Goal: Task Accomplishment & Management: Use online tool/utility

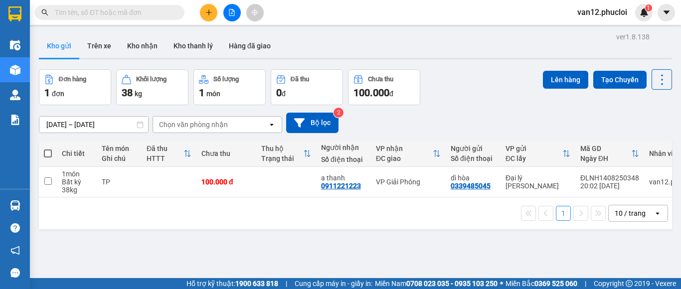
scroll to position [46, 0]
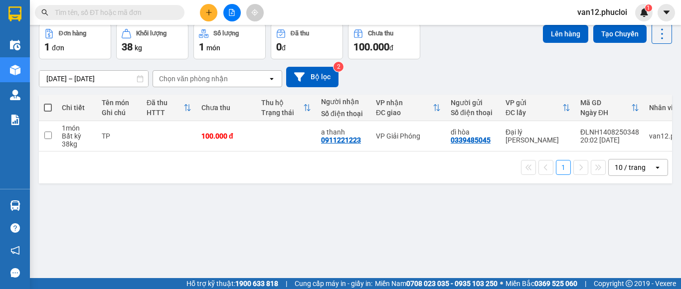
click at [47, 107] on span at bounding box center [48, 108] width 8 height 8
click at [48, 103] on input "checkbox" at bounding box center [48, 103] width 0 height 0
checkbox input "true"
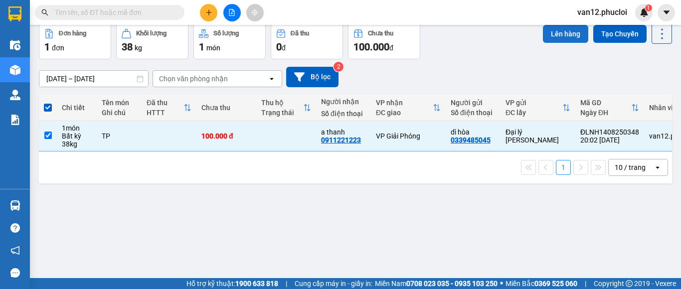
click at [556, 33] on button "Lên hàng" at bounding box center [565, 34] width 45 height 18
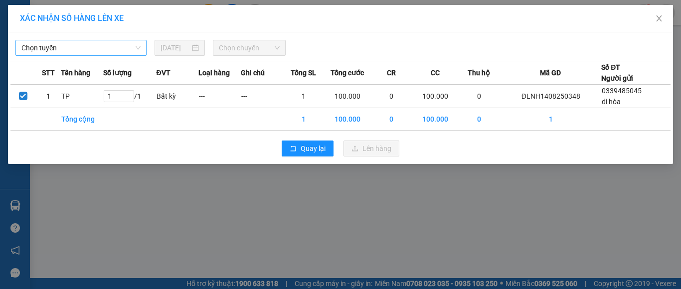
click at [137, 48] on span "Chọn tuyến" at bounding box center [80, 47] width 119 height 15
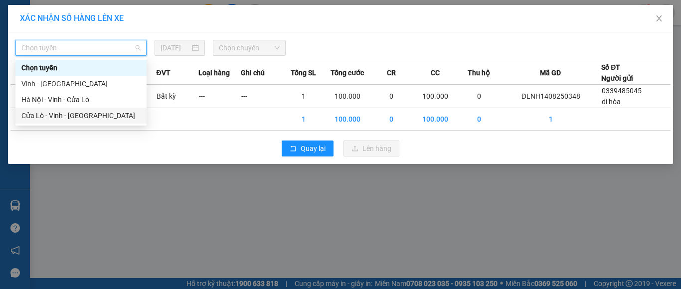
click at [77, 112] on div "Cửa Lò - Vinh - [GEOGRAPHIC_DATA]" at bounding box center [80, 115] width 119 height 11
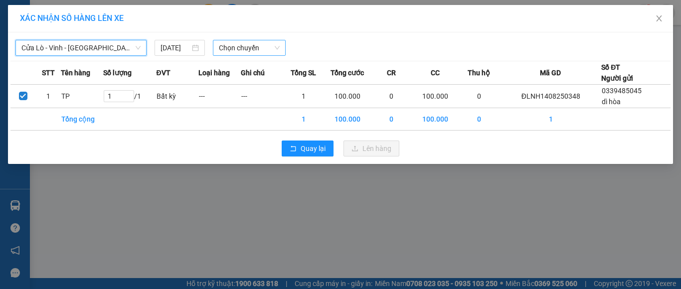
click at [276, 48] on span "Chọn chuyến" at bounding box center [249, 47] width 61 height 15
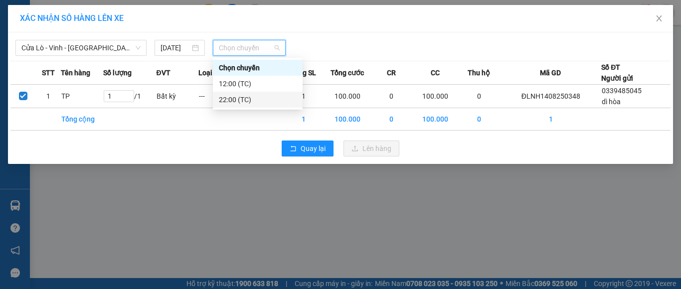
click at [248, 97] on div "22:00 (TC)" at bounding box center [258, 99] width 78 height 11
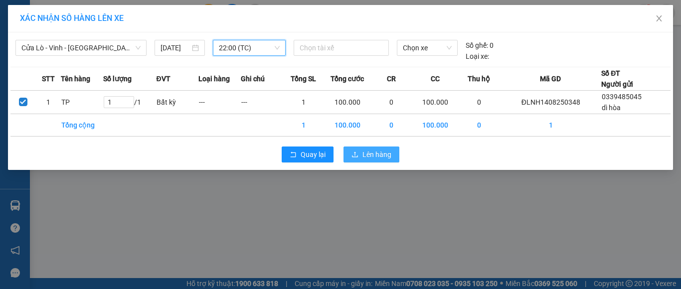
click at [375, 154] on span "Lên hàng" at bounding box center [377, 154] width 29 height 11
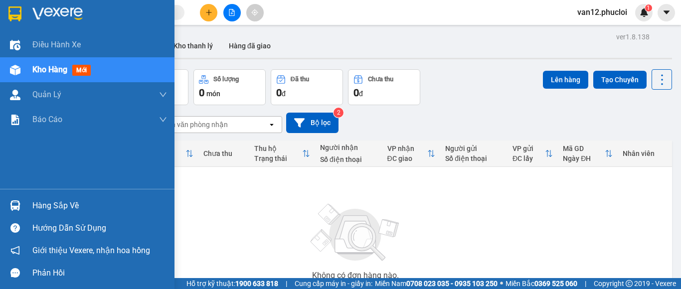
click at [13, 207] on img at bounding box center [15, 206] width 10 height 10
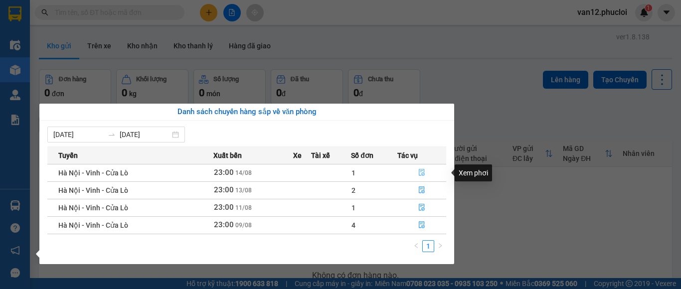
click at [421, 170] on icon "file-done" at bounding box center [422, 173] width 6 height 7
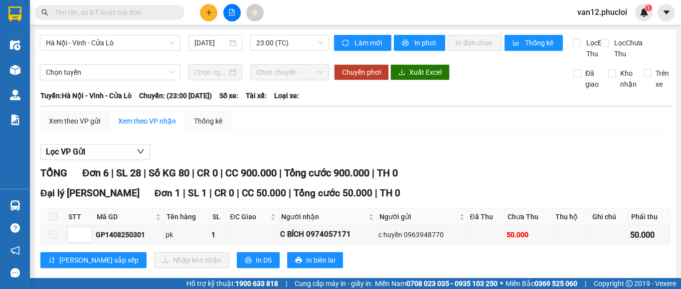
click at [657, 214] on div "Đại lý [GEOGRAPHIC_DATA] 1 | SL 1 | CR 0 | CC 50.000 | Tổng cước 50.000 | TH 0 …" at bounding box center [355, 231] width 631 height 90
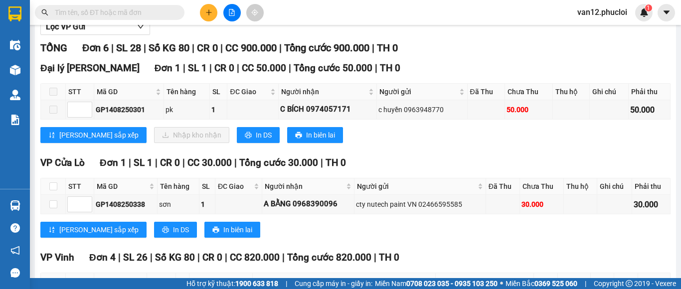
scroll to position [94, 0]
